Goal: Task Accomplishment & Management: Use online tool/utility

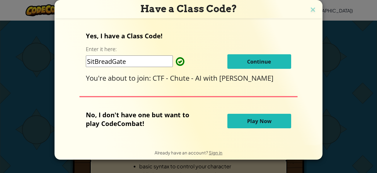
click at [270, 118] on button "Play Now" at bounding box center [259, 121] width 64 height 14
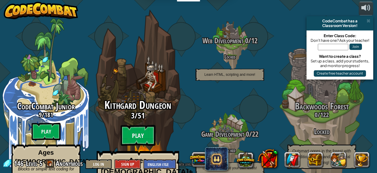
click at [147, 106] on div "Kithgard Dungeon 3 / 51 Play Ages [DEMOGRAPHIC_DATA]+ Real Python or JavaScript…" at bounding box center [138, 154] width 110 height 110
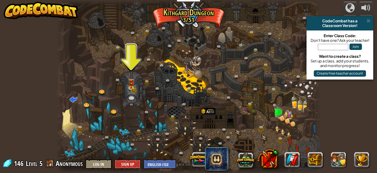
click at [135, 92] on div at bounding box center [188, 86] width 264 height 173
click at [134, 93] on link at bounding box center [132, 88] width 12 height 12
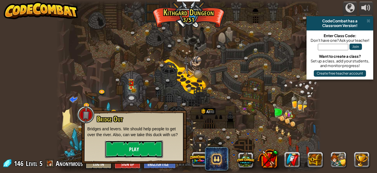
click at [136, 142] on button "Play" at bounding box center [134, 148] width 58 height 17
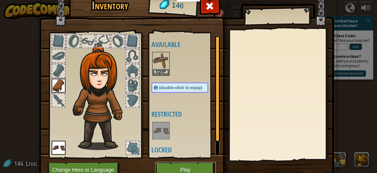
click at [178, 162] on button "Play" at bounding box center [185, 170] width 61 height 16
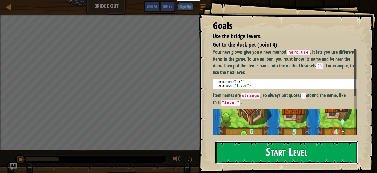
click at [237, 155] on button "Start Level" at bounding box center [286, 152] width 142 height 23
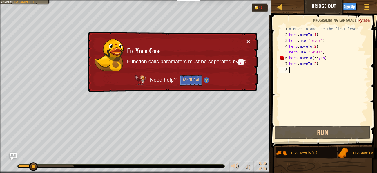
click at [248, 44] on button "×" at bounding box center [247, 41] width 3 height 6
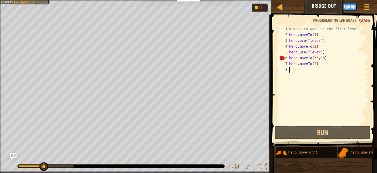
click at [326, 57] on div "# Move to and use the first lever. hero . moveTo ( 1 ) hero . use ( "lever" ) h…" at bounding box center [328, 81] width 80 height 110
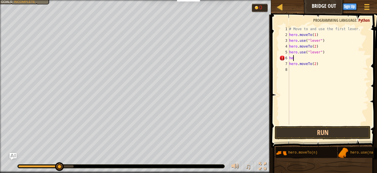
type textarea "h"
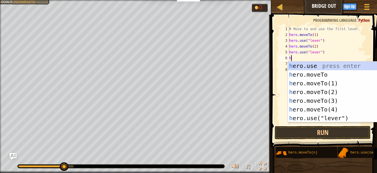
scroll to position [2, 0]
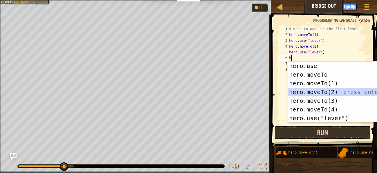
click at [369, 93] on div "h ero.use press enter h ero.moveTo press enter h ero.moveTo(1) press enter h er…" at bounding box center [342, 100] width 109 height 78
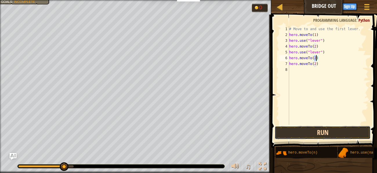
click at [287, 134] on button "Run" at bounding box center [322, 132] width 96 height 13
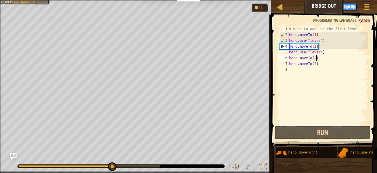
click at [328, 59] on div "# Move to and use the first lever. hero . moveTo ( 1 ) hero . use ( "lever" ) h…" at bounding box center [328, 81] width 80 height 110
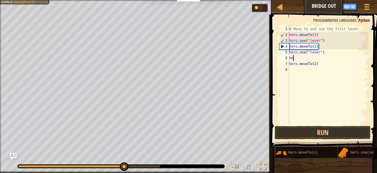
type textarea "h"
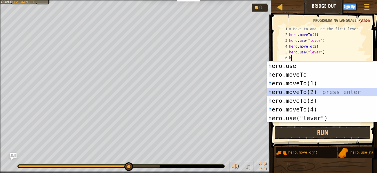
click at [352, 92] on div "h ero.use press enter h ero.moveTo press enter h ero.moveTo(1) press enter h er…" at bounding box center [321, 100] width 109 height 78
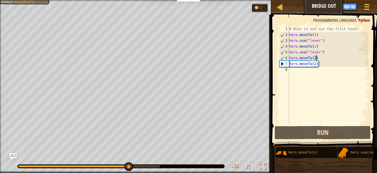
click at [330, 59] on div "# Move to and use the first lever. hero . moveTo ( 1 ) hero . use ( "lever" ) h…" at bounding box center [328, 81] width 80 height 110
click at [321, 63] on div "# Move to and use the first lever. hero . moveTo ( 1 ) hero . use ( "lever" ) h…" at bounding box center [328, 81] width 80 height 110
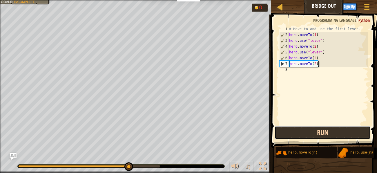
click at [341, 130] on button "Run" at bounding box center [322, 132] width 96 height 13
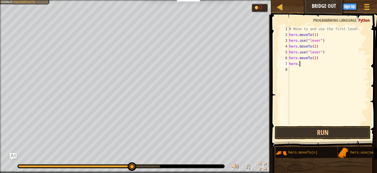
type textarea "h"
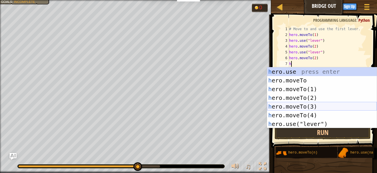
click at [326, 105] on div "h ero.use press enter h ero.moveTo press enter h ero.moveTo(1) press enter h er…" at bounding box center [321, 106] width 109 height 78
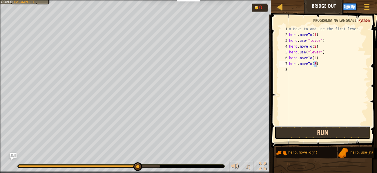
click at [323, 130] on button "Run" at bounding box center [322, 132] width 96 height 13
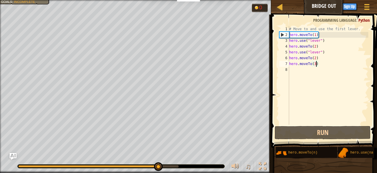
click at [147, 168] on div at bounding box center [120, 166] width 207 height 4
click at [29, 163] on div "♫" at bounding box center [135, 164] width 271 height 17
click at [34, 166] on div at bounding box center [92, 166] width 149 height 2
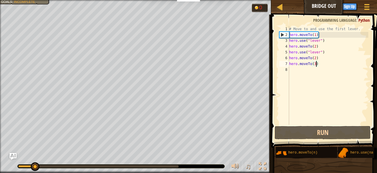
click at [322, 63] on div "# Move to and use the first lever. hero . moveTo ( 1 ) hero . use ( "lever" ) h…" at bounding box center [328, 81] width 80 height 110
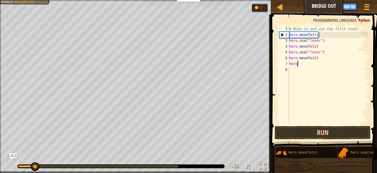
type textarea "h"
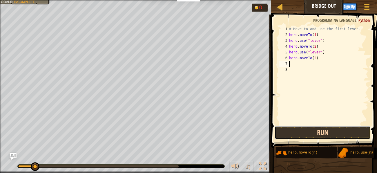
click at [359, 138] on button "Run" at bounding box center [322, 132] width 96 height 13
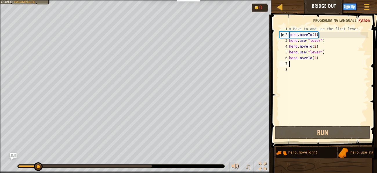
click at [310, 64] on div "# Move to and use the first lever. hero . moveTo ( 1 ) hero . use ( "lever" ) h…" at bounding box center [328, 81] width 80 height 110
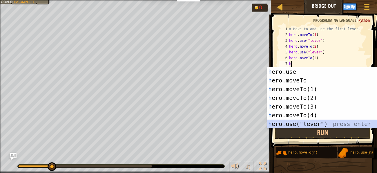
click at [333, 122] on div "h ero.use press enter h ero.moveTo press enter h ero.moveTo(1) press enter h er…" at bounding box center [321, 106] width 109 height 78
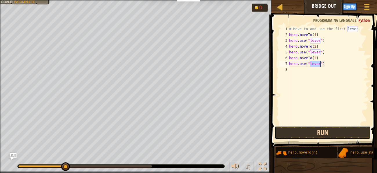
click at [306, 139] on button "Run" at bounding box center [322, 132] width 96 height 13
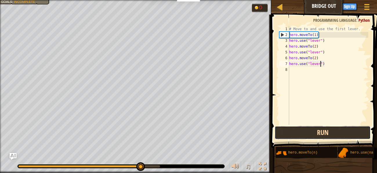
click at [286, 134] on button "Run" at bounding box center [322, 132] width 96 height 13
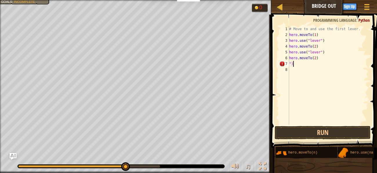
click at [299, 62] on div "# Move to and use the first lever. hero . moveTo ( 1 ) hero . use ( "lever" ) h…" at bounding box center [328, 81] width 80 height 110
type textarea """
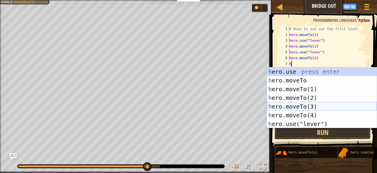
click at [334, 105] on div "h ero.use press enter h ero.moveTo press enter h ero.moveTo(1) press enter h er…" at bounding box center [321, 106] width 109 height 78
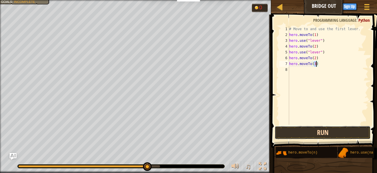
click at [321, 131] on button "Run" at bounding box center [322, 132] width 96 height 13
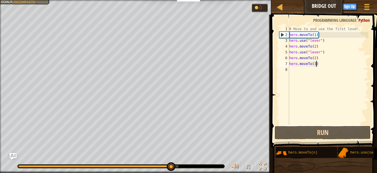
click at [24, 165] on div at bounding box center [94, 166] width 152 height 2
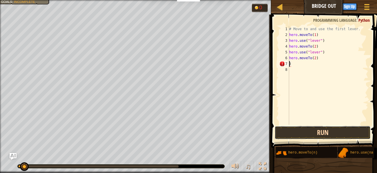
click at [286, 129] on button "Run" at bounding box center [322, 132] width 96 height 13
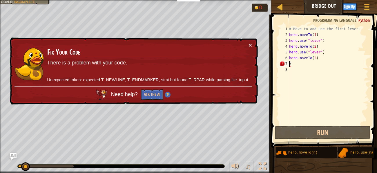
click at [313, 62] on div "# Move to and use the first lever. hero . moveTo ( 1 ) hero . use ( "lever" ) h…" at bounding box center [328, 81] width 80 height 110
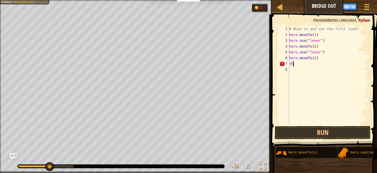
type textarea ")"
click at [322, 59] on div "# Move to and use the first lever. hero . moveTo ( 1 ) hero . use ( "lever" ) h…" at bounding box center [328, 81] width 80 height 110
type textarea "hero.moveTo(2)"
click at [329, 131] on button "Run" at bounding box center [322, 132] width 96 height 13
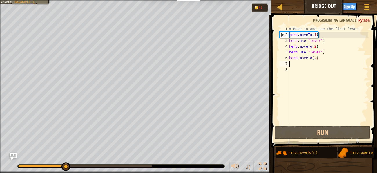
click at [299, 64] on div "# Move to and use the first lever. hero . moveTo ( 1 ) hero . use ( "lever" ) h…" at bounding box center [328, 81] width 80 height 110
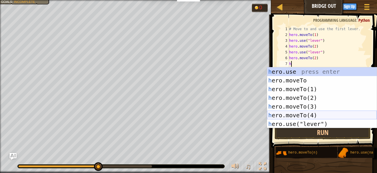
click at [315, 112] on div "h ero.use press enter h ero.moveTo press enter h ero.moveTo(1) press enter h er…" at bounding box center [321, 106] width 109 height 78
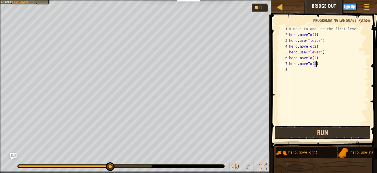
click at [328, 62] on div "# Move to and use the first lever. hero . moveTo ( 1 ) hero . use ( "lever" ) h…" at bounding box center [328, 81] width 80 height 110
click at [307, 137] on button "Run" at bounding box center [322, 132] width 96 height 13
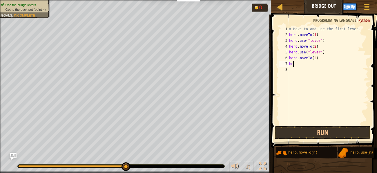
click at [342, 34] on div "# Move to and use the first lever. hero . moveTo ( 1 ) hero . use ( "lever" ) h…" at bounding box center [328, 81] width 80 height 110
click at [305, 132] on button "Run" at bounding box center [322, 132] width 96 height 13
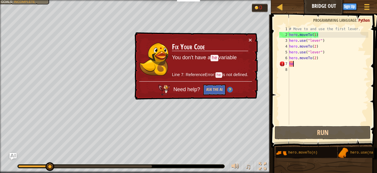
click at [306, 65] on div "# Move to and use the first lever. hero . moveTo ( 1 ) hero . use ( "lever" ) h…" at bounding box center [328, 81] width 80 height 110
type textarea "h"
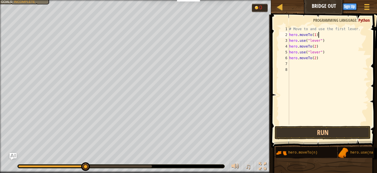
click at [322, 34] on div "# Move to and use the first lever. hero . moveTo ( 1 ) hero . use ( "lever" ) h…" at bounding box center [328, 81] width 80 height 110
type textarea "hero.moveTo(1)"
click at [291, 64] on div "# Move to and use the first lever. hero . moveTo ( 1 ) hero . use ( "lever" ) h…" at bounding box center [328, 81] width 80 height 110
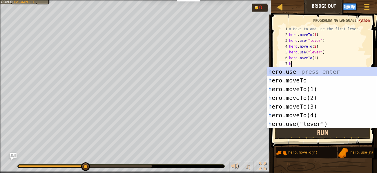
type textarea "h"
click at [326, 131] on button "Run" at bounding box center [322, 132] width 96 height 13
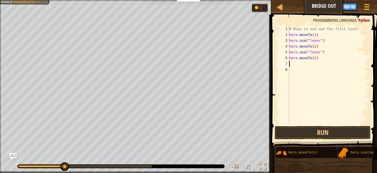
click at [325, 34] on div "# Move to and use the first lever. hero . moveTo ( 1 ) hero . use ( "lever" ) h…" at bounding box center [328, 81] width 80 height 110
type textarea "h"
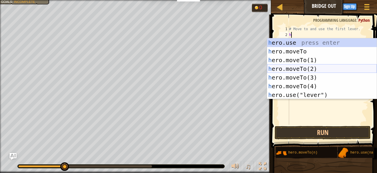
click at [338, 71] on div "h ero.use press enter h ero.moveTo press enter h ero.moveTo(1) press enter h er…" at bounding box center [321, 77] width 109 height 78
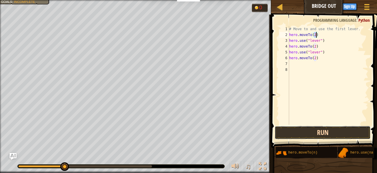
click at [309, 131] on button "Run" at bounding box center [322, 132] width 96 height 13
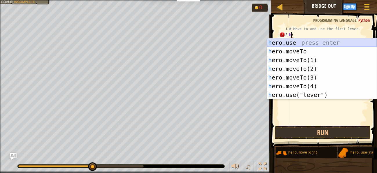
type textarea ")"
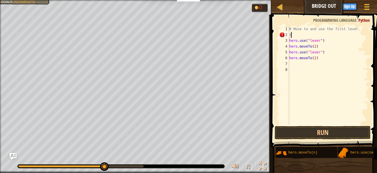
click at [366, 35] on div "# Move to and use the first lever. ) hero . use ( "lever" ) hero . moveTo ( 2 )…" at bounding box center [328, 81] width 80 height 110
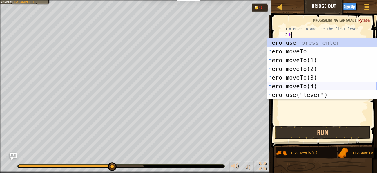
click at [323, 86] on div "h ero.use press enter h ero.moveTo press enter h ero.moveTo(1) press enter h er…" at bounding box center [321, 77] width 109 height 78
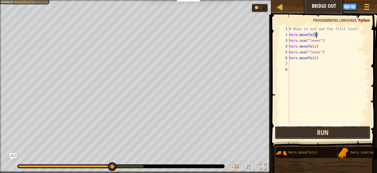
click at [299, 128] on button "Run" at bounding box center [322, 132] width 96 height 13
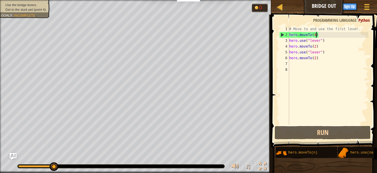
click at [275, 145] on div "Map Bridge Out Game Menu Done Sign Up Hints Ask AI 1 הההההההההההההההההההההההההה…" at bounding box center [188, 86] width 377 height 173
click at [322, 34] on div "# Move to and use the first lever. hero . moveTo ( 4 ) hero . use ( "lever" ) h…" at bounding box center [328, 81] width 80 height 110
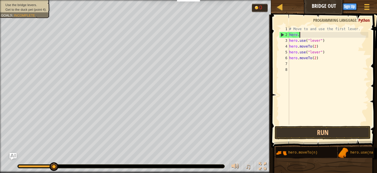
type textarea "h"
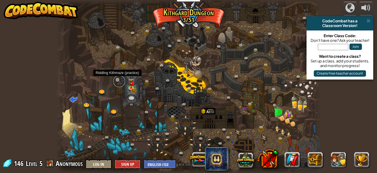
click at [122, 83] on link at bounding box center [119, 81] width 12 height 12
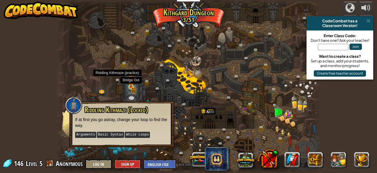
click at [130, 85] on img at bounding box center [131, 80] width 6 height 13
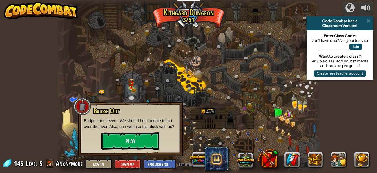
click at [141, 140] on button "Play" at bounding box center [130, 140] width 58 height 17
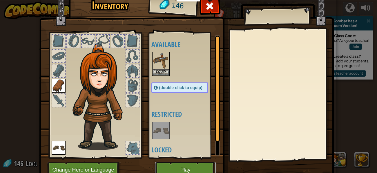
click at [179, 163] on button "Play" at bounding box center [185, 170] width 61 height 16
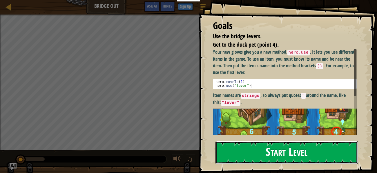
click at [242, 148] on button "Start Level" at bounding box center [286, 152] width 142 height 23
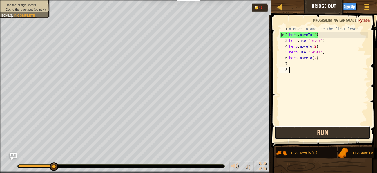
click at [308, 134] on button "Run" at bounding box center [322, 132] width 96 height 13
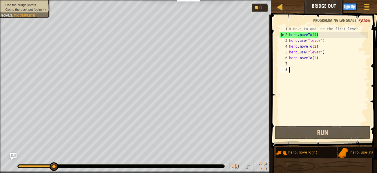
click at [325, 34] on div "# Move to and use the first lever. hero . moveTo ( 4 ) hero . use ( "lever" ) h…" at bounding box center [328, 81] width 80 height 110
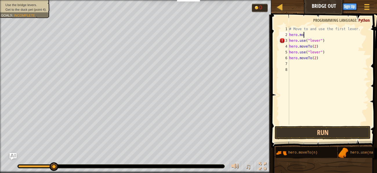
scroll to position [2, 1]
type textarea "h"
click at [334, 128] on button "Run" at bounding box center [322, 132] width 96 height 13
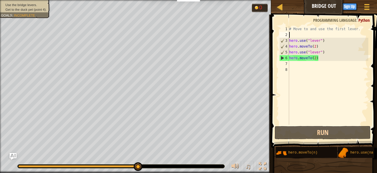
click at [359, 29] on div "# Move to and use the first lever. hero . use ( "lever" ) hero . moveTo ( 2 ) h…" at bounding box center [328, 81] width 80 height 110
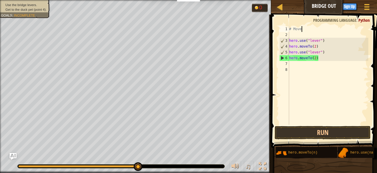
type textarea "#"
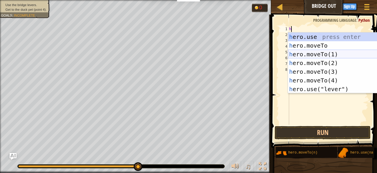
click at [329, 56] on div "h ero.use press enter h ero.moveTo press enter h ero.moveTo(1) press enter h er…" at bounding box center [342, 71] width 109 height 78
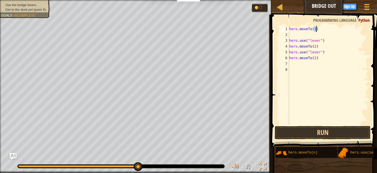
click at [328, 42] on div "hero . moveTo ( 1 ) hero . use ( "lever" ) hero . moveTo ( 2 ) hero . use ( "le…" at bounding box center [328, 81] width 80 height 110
type textarea "h"
click at [324, 49] on div "hero . moveTo ( 1 ) hero . moveTo ( 2 ) hero . use ( "lever" ) hero . moveTo ( …" at bounding box center [328, 81] width 80 height 110
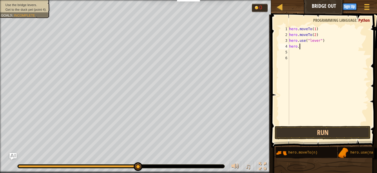
type textarea "h"
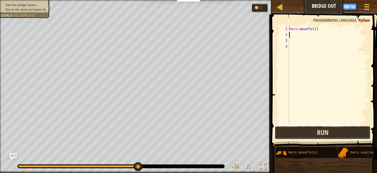
click at [340, 134] on button "Run" at bounding box center [322, 132] width 96 height 13
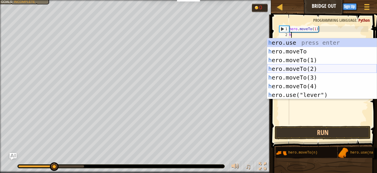
click at [317, 71] on div "h ero.use press enter h ero.moveTo press enter h ero.moveTo(1) press enter h er…" at bounding box center [321, 77] width 109 height 78
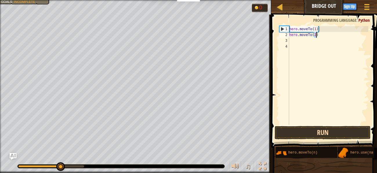
type textarea "hero.moveTo(2)"
click at [317, 133] on button "Run" at bounding box center [322, 132] width 96 height 13
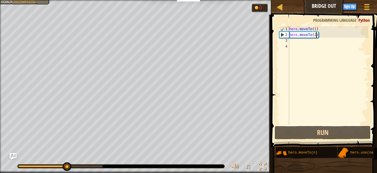
click at [294, 42] on div "hero . moveTo ( 1 ) hero . moveTo ( 2 )" at bounding box center [328, 81] width 80 height 110
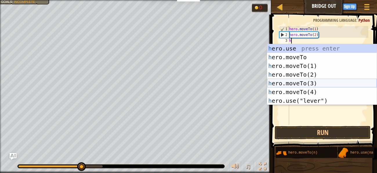
click at [330, 82] on div "h ero.use press enter h ero.moveTo press enter h ero.moveTo(1) press enter h er…" at bounding box center [321, 83] width 109 height 78
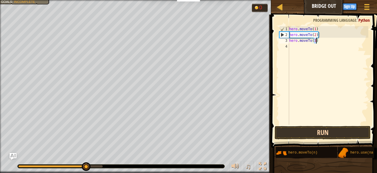
type textarea "hero.moveTo(3)"
click at [321, 129] on button "Run" at bounding box center [322, 132] width 96 height 13
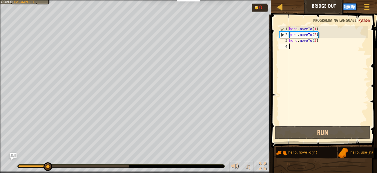
click at [327, 45] on div "hero . moveTo ( 1 ) hero . moveTo ( 2 ) hero . moveTo ( 3 )" at bounding box center [328, 81] width 80 height 110
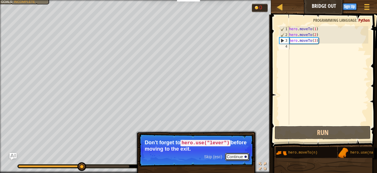
click at [235, 156] on button "Continue" at bounding box center [237, 157] width 24 height 8
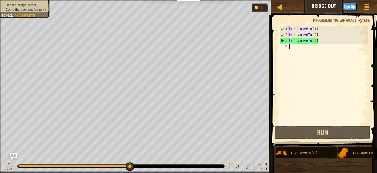
click at [321, 40] on div "hero . moveTo ( 1 ) hero . moveTo ( 2 ) hero . moveTo ( 3 )" at bounding box center [328, 81] width 80 height 110
type textarea "hero.moveTo(3)"
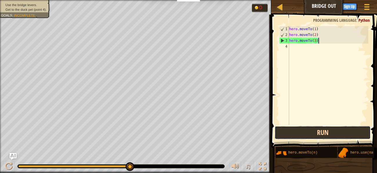
click at [354, 133] on button "Run" at bounding box center [322, 132] width 96 height 13
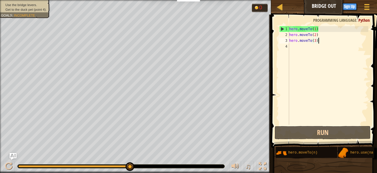
click at [297, 47] on div "hero . moveTo ( 1 ) hero . moveTo ( 2 ) hero . moveTo ( 3 )" at bounding box center [328, 81] width 80 height 110
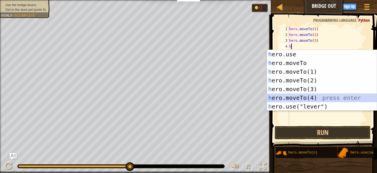
click at [343, 95] on div "h ero.use press enter h ero.moveTo press enter h ero.moveTo(1) press enter h er…" at bounding box center [321, 89] width 109 height 78
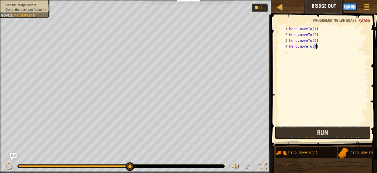
click at [325, 129] on button "Run" at bounding box center [322, 132] width 96 height 13
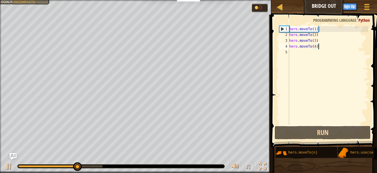
click at [324, 47] on div "hero . moveTo ( 1 ) hero . moveTo ( 2 ) hero . moveTo ( 3 ) hero . moveTo ( 4 )" at bounding box center [328, 81] width 80 height 110
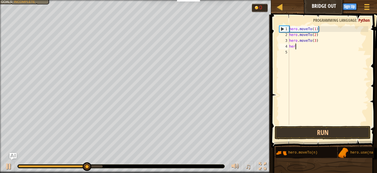
type textarea "h"
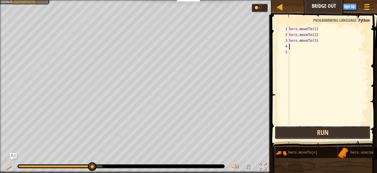
click at [313, 133] on button "Run" at bounding box center [322, 132] width 96 height 13
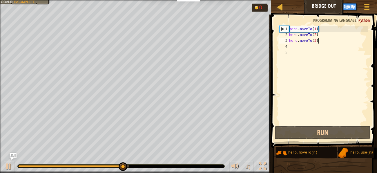
click at [320, 39] on div "hero . moveTo ( 1 ) hero . moveTo ( 2 ) hero . moveTo ( 3 )" at bounding box center [328, 81] width 80 height 110
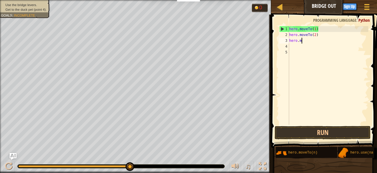
type textarea "h"
click at [313, 36] on div at bounding box center [328, 81] width 80 height 110
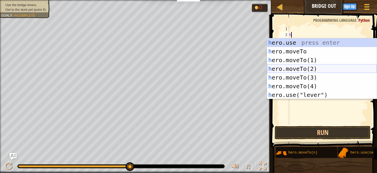
click at [335, 68] on div "h ero.use press enter h ero.moveTo press enter h ero.moveTo(1) press enter h er…" at bounding box center [321, 77] width 109 height 78
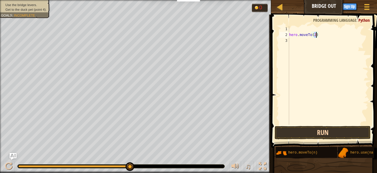
type textarea "hero.moveTo(2)"
click at [309, 129] on button "Run" at bounding box center [322, 132] width 96 height 13
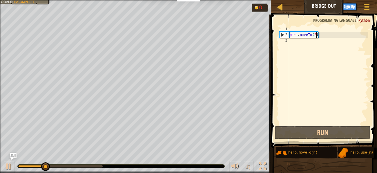
click at [315, 43] on div "hero . moveTo ( 2 )" at bounding box center [328, 81] width 80 height 110
click at [328, 26] on div "hero . moveTo ( 2 )" at bounding box center [328, 81] width 80 height 110
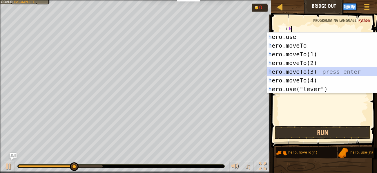
click at [356, 69] on div "h ero.use press enter h ero.moveTo press enter h ero.moveTo(1) press enter h er…" at bounding box center [321, 71] width 109 height 78
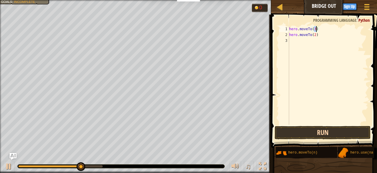
type textarea "hero.moveTo(3)"
click at [322, 138] on button "Run" at bounding box center [322, 132] width 96 height 13
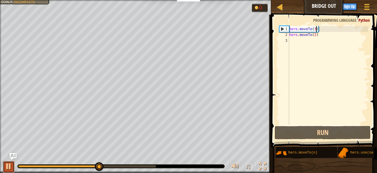
click at [10, 167] on div at bounding box center [9, 166] width 8 height 8
click at [6, 167] on div at bounding box center [9, 166] width 8 height 8
click at [332, 42] on div "hero . moveTo ( 3 ) hero . moveTo ( 2 )" at bounding box center [328, 81] width 80 height 110
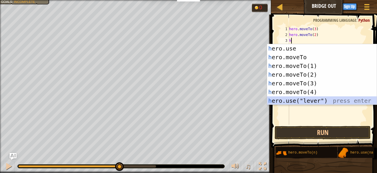
click at [364, 100] on div "h ero.use press enter h ero.moveTo press enter h ero.moveTo(1) press enter h er…" at bounding box center [321, 83] width 109 height 78
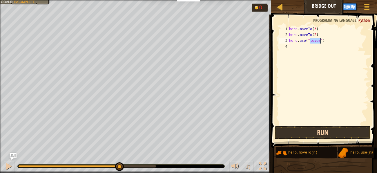
type textarea "hero.use("lever")"
click at [335, 138] on button "Run" at bounding box center [322, 132] width 96 height 13
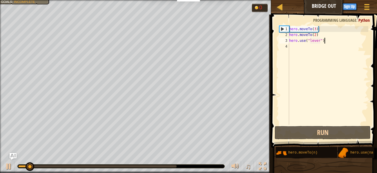
click at [340, 41] on div "hero . moveTo ( 3 ) hero . moveTo ( 2 ) hero . use ( "lever" )" at bounding box center [328, 81] width 80 height 110
click at [307, 47] on div "hero . moveTo ( 3 ) hero . moveTo ( 2 ) hero . use ( "lever" )" at bounding box center [328, 81] width 80 height 110
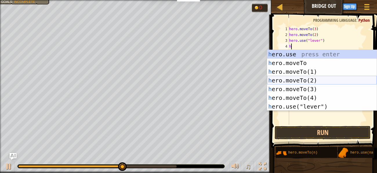
click at [339, 79] on div "h ero.use press enter h ero.moveTo press enter h ero.moveTo(1) press enter h er…" at bounding box center [321, 89] width 109 height 78
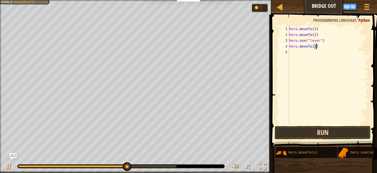
type textarea "hero.moveTo(2)"
click at [326, 133] on button "Run" at bounding box center [322, 132] width 96 height 13
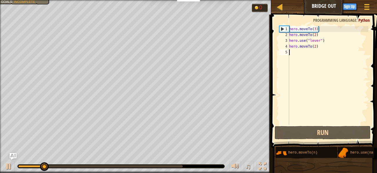
click at [319, 52] on div "hero . moveTo ( 3 ) hero . moveTo ( 2 ) hero . use ( "lever" ) hero . moveTo ( …" at bounding box center [328, 81] width 80 height 110
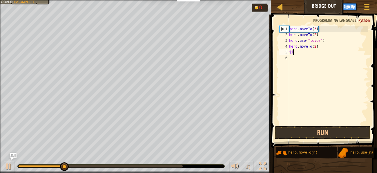
type textarea "jiuj"
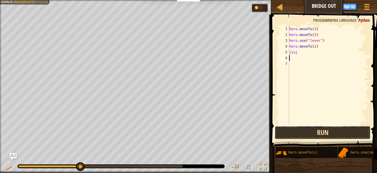
click at [361, 137] on button "Run" at bounding box center [322, 132] width 96 height 13
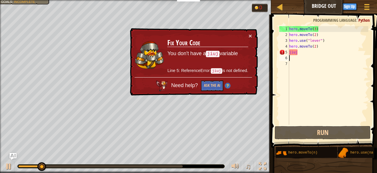
click at [316, 52] on div "hero . moveTo ( 3 ) hero . moveTo ( 2 ) hero . use ( "lever" ) hero . moveTo ( …" at bounding box center [328, 81] width 80 height 110
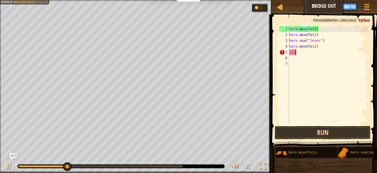
type textarea "j"
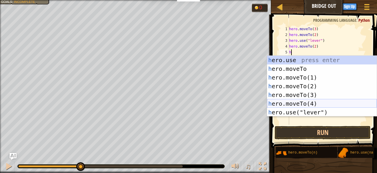
click at [280, 101] on div "h ero.use press enter h ero.moveTo press enter h ero.moveTo(1) press enter h er…" at bounding box center [321, 95] width 109 height 78
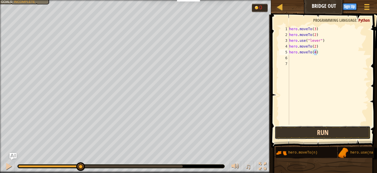
click at [285, 126] on button "Run" at bounding box center [322, 132] width 96 height 13
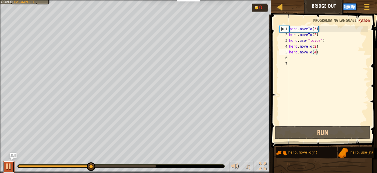
click at [11, 163] on div at bounding box center [9, 166] width 8 height 8
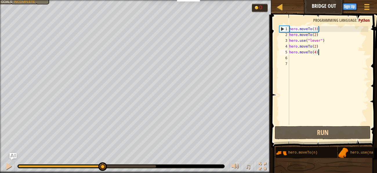
click at [334, 54] on div "hero . moveTo ( 3 ) hero . moveTo ( 2 ) hero . use ( "lever" ) hero . moveTo ( …" at bounding box center [328, 81] width 80 height 110
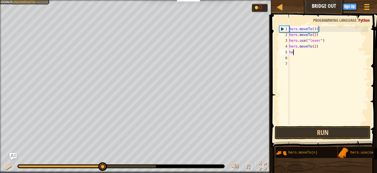
type textarea "h"
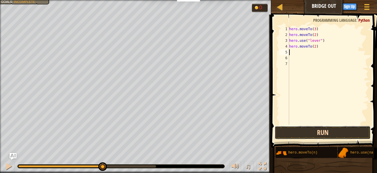
click at [357, 136] on button "Run" at bounding box center [322, 132] width 96 height 13
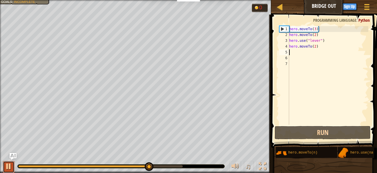
click at [7, 164] on div at bounding box center [9, 166] width 8 height 8
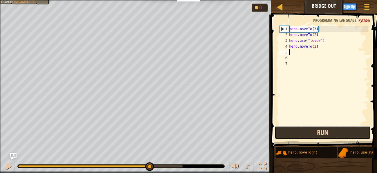
click at [282, 129] on button "Run" at bounding box center [322, 132] width 96 height 13
click at [284, 129] on button "Run" at bounding box center [322, 132] width 96 height 13
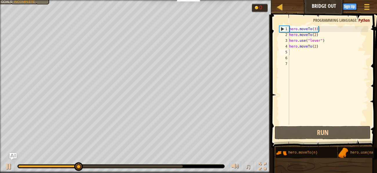
click at [19, 164] on div at bounding box center [121, 165] width 207 height 3
click at [23, 166] on div at bounding box center [20, 166] width 5 height 2
click at [10, 166] on div at bounding box center [9, 166] width 8 height 8
click at [10, 165] on div at bounding box center [9, 166] width 8 height 8
click at [324, 46] on div "hero . moveTo ( 3 ) hero . moveTo ( 2 ) hero . use ( "lever" ) hero . moveTo ( …" at bounding box center [328, 81] width 80 height 110
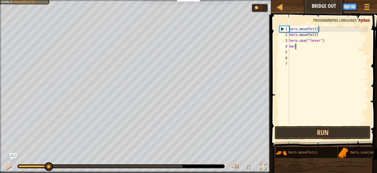
type textarea "h"
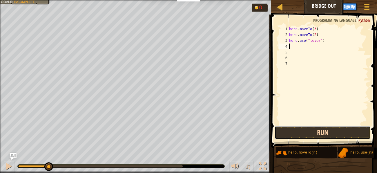
click at [310, 128] on button "Run" at bounding box center [322, 132] width 96 height 13
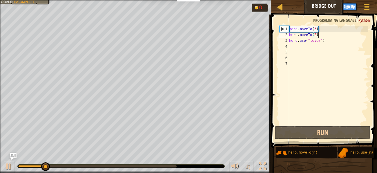
click at [335, 36] on div "hero . moveTo ( 3 ) hero . moveTo ( 2 ) hero . use ( "lever" )" at bounding box center [328, 81] width 80 height 110
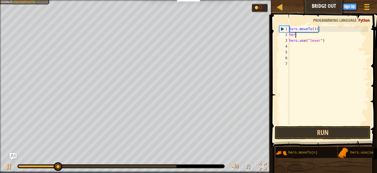
type textarea "h"
click at [338, 41] on div "hero . moveTo ( 3 ) hero . use ( "lever" )" at bounding box center [328, 81] width 80 height 110
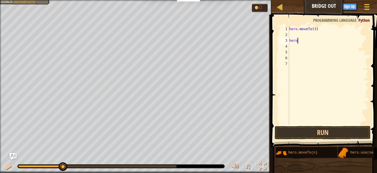
type textarea "h"
click at [363, 132] on button "Run" at bounding box center [322, 132] width 96 height 13
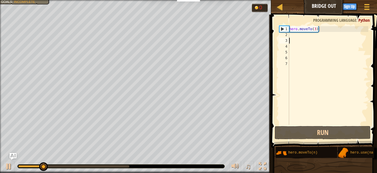
click at [327, 28] on div "hero . moveTo ( 3 )" at bounding box center [328, 81] width 80 height 110
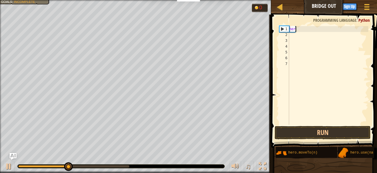
type textarea "h"
click at [338, 124] on div at bounding box center [328, 81] width 80 height 110
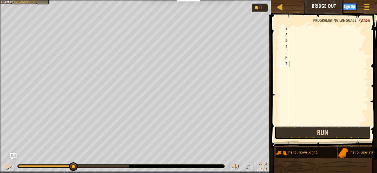
click at [313, 133] on button "Run" at bounding box center [322, 132] width 96 height 13
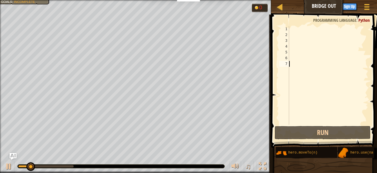
click at [296, 30] on div at bounding box center [328, 81] width 80 height 110
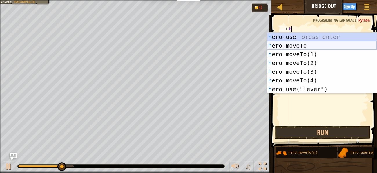
click at [313, 43] on div "h ero.use press enter h ero.moveTo press enter h ero.moveTo(1) press enter h er…" at bounding box center [321, 71] width 109 height 78
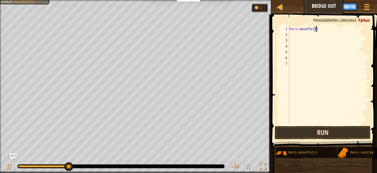
type textarea "hero.moveTo(3)"
click at [321, 127] on button "Run" at bounding box center [322, 132] width 96 height 13
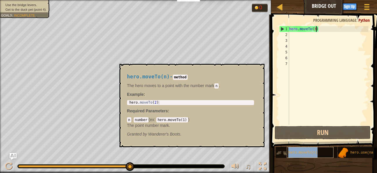
click at [295, 148] on div "hero.moveTo(n)" at bounding box center [309, 152] width 47 height 11
type textarea "hero.moveTo(2)"
click at [164, 102] on div "hero . moveTo ( 2 )" at bounding box center [190, 105] width 125 height 11
click at [158, 101] on div "hero . moveTo ( 2 )" at bounding box center [190, 105] width 125 height 11
click at [156, 101] on div "hero . moveTo ( 2 )" at bounding box center [190, 105] width 125 height 11
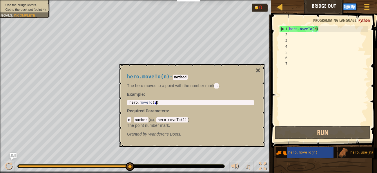
click at [345, 157] on img at bounding box center [342, 152] width 11 height 11
click at [342, 151] on img at bounding box center [342, 152] width 11 height 11
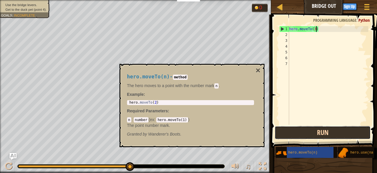
click at [304, 126] on button "Run" at bounding box center [322, 132] width 96 height 13
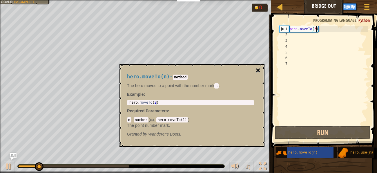
click at [257, 68] on button "×" at bounding box center [257, 70] width 5 height 8
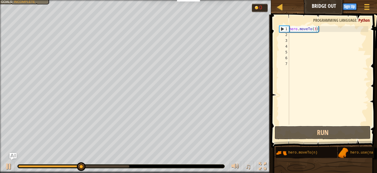
click at [318, 30] on div "hero . moveTo ( 3 )" at bounding box center [328, 81] width 80 height 110
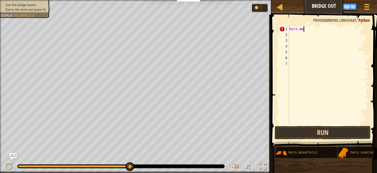
scroll to position [2, 1]
type textarea "h"
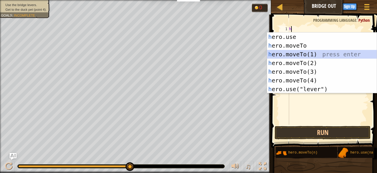
click at [342, 50] on div "h ero.use press enter h ero.moveTo press enter h ero.moveTo(1) press enter h er…" at bounding box center [321, 71] width 109 height 78
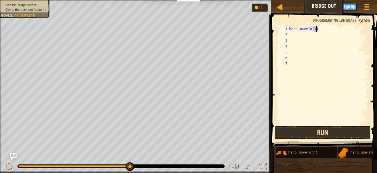
type textarea "hero.moveTo(1)"
click at [298, 127] on button "Run" at bounding box center [322, 132] width 96 height 13
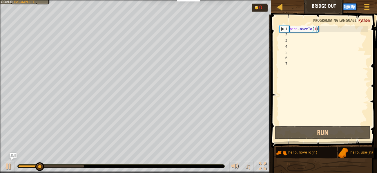
click at [0, 167] on div "♫" at bounding box center [135, 164] width 271 height 17
click at [9, 163] on div at bounding box center [9, 166] width 8 height 8
click at [299, 35] on div "hero . moveTo ( 1 )" at bounding box center [328, 81] width 80 height 110
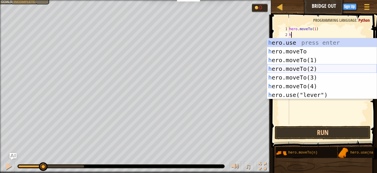
click at [332, 67] on div "h ero.use press enter h ero.moveTo press enter h ero.moveTo(1) press enter h er…" at bounding box center [321, 77] width 109 height 78
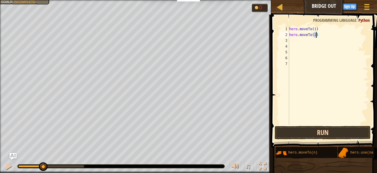
type textarea "hero.moveTo(2)"
click at [297, 131] on button "Run" at bounding box center [322, 132] width 96 height 13
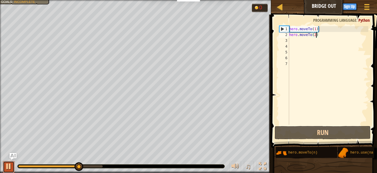
click at [6, 169] on div at bounding box center [9, 166] width 8 height 8
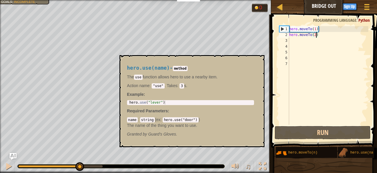
click at [343, 151] on img at bounding box center [342, 152] width 11 height 11
click at [349, 149] on div "hero.use(name)" at bounding box center [371, 152] width 47 height 11
click at [189, 100] on div "1 hero . use ( "lever" ) הההההההההההההההההההההההההההההההההההההההההההההההההההההה…" at bounding box center [190, 102] width 127 height 5
type textarea "hero.use("lever")"
click at [159, 102] on div "hero . use ( "lever" )" at bounding box center [190, 105] width 125 height 11
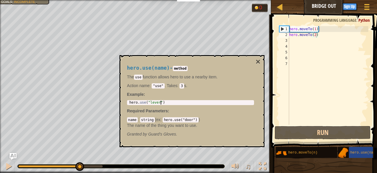
click at [167, 103] on div "hero . use ( "lever" )" at bounding box center [190, 105] width 125 height 11
click at [151, 101] on div "hero . use ( "lever" )" at bounding box center [190, 105] width 125 height 11
click at [148, 100] on div "hero . use ( "lever" )" at bounding box center [190, 105] width 125 height 11
click at [146, 100] on div "hero . use ( "lever" )" at bounding box center [190, 105] width 125 height 11
click at [140, 102] on div "hero . use ( "lever" )" at bounding box center [190, 105] width 125 height 11
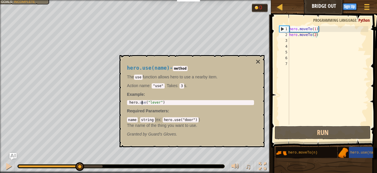
click at [138, 103] on div "hero . use ( "lever" )" at bounding box center [190, 105] width 125 height 11
